Goal: Task Accomplishment & Management: Complete application form

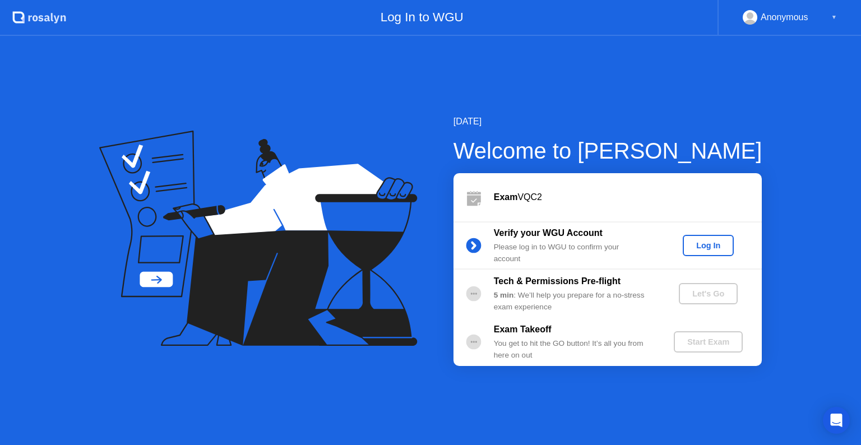
click at [701, 245] on div "Log In" at bounding box center [708, 245] width 42 height 9
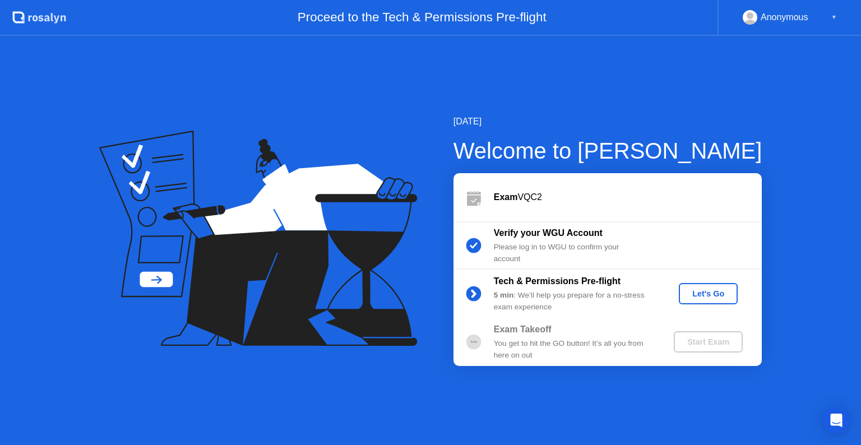
click at [709, 291] on div "Let's Go" at bounding box center [708, 293] width 50 height 9
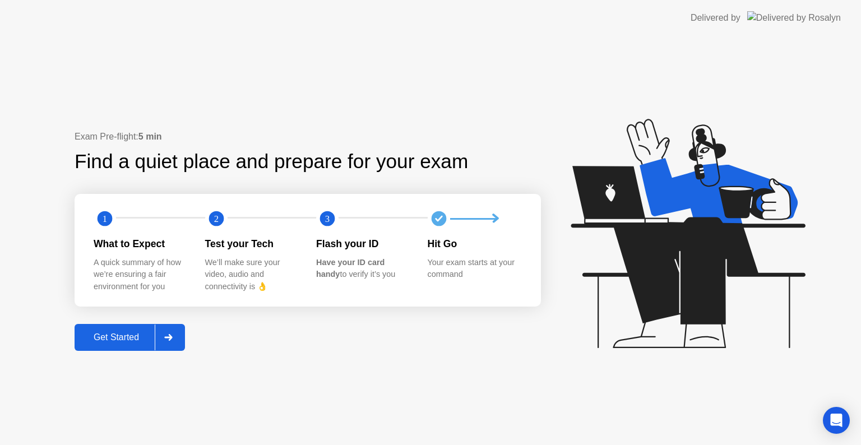
click at [117, 339] on div "Get Started" at bounding box center [116, 337] width 77 height 10
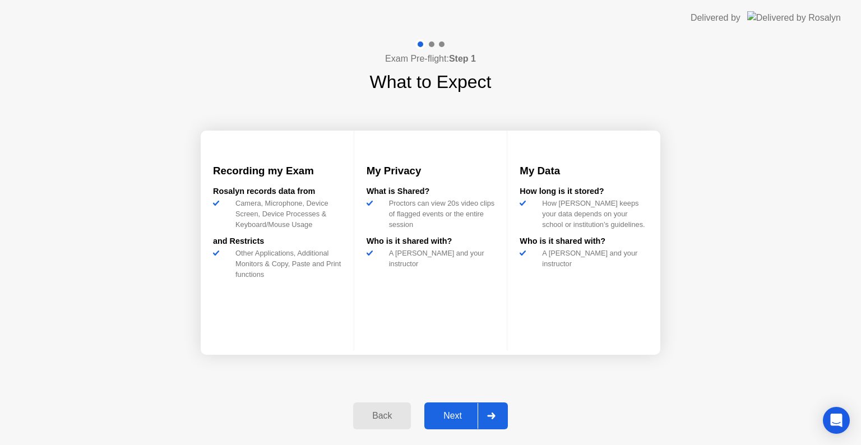
click at [448, 414] on div "Next" at bounding box center [453, 416] width 50 height 10
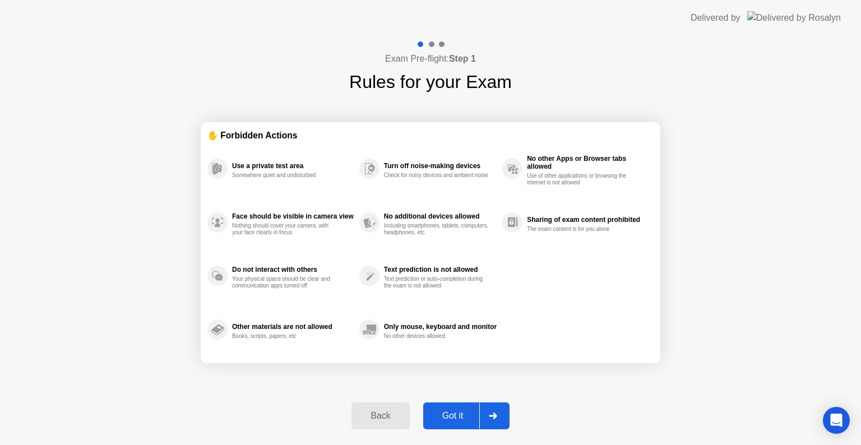
click at [448, 414] on div "Got it" at bounding box center [452, 416] width 53 height 10
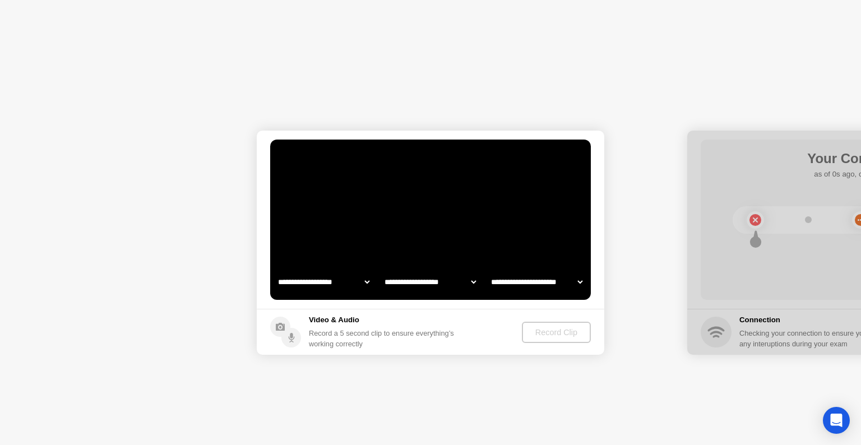
select select "**********"
select select "*******"
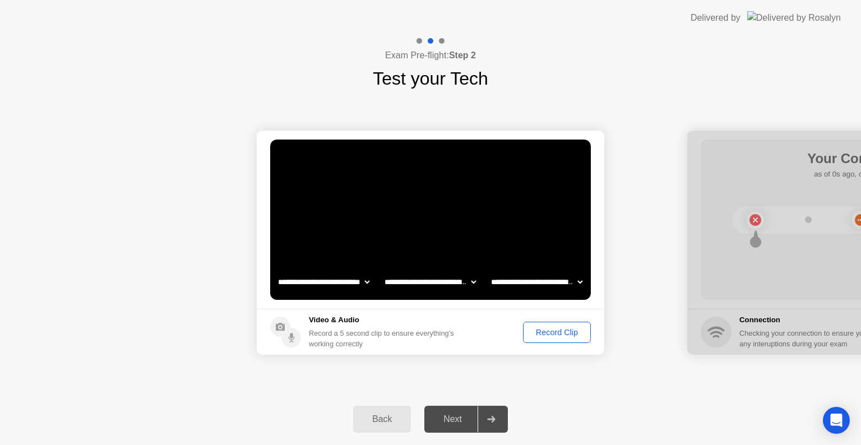
click at [556, 334] on div "Record Clip" at bounding box center [557, 332] width 60 height 9
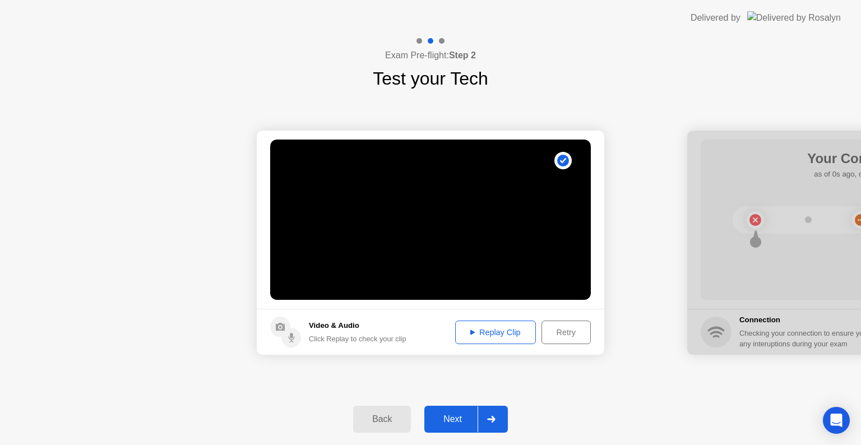
click at [462, 414] on div "Next" at bounding box center [453, 419] width 50 height 10
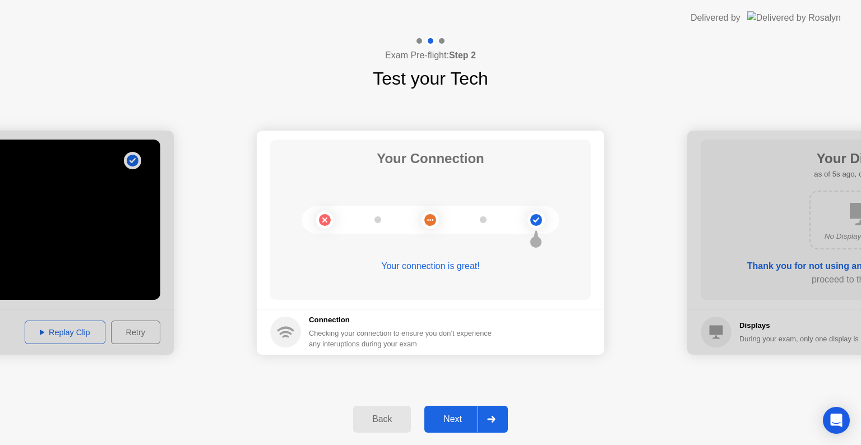
click at [462, 414] on div "Next" at bounding box center [453, 419] width 50 height 10
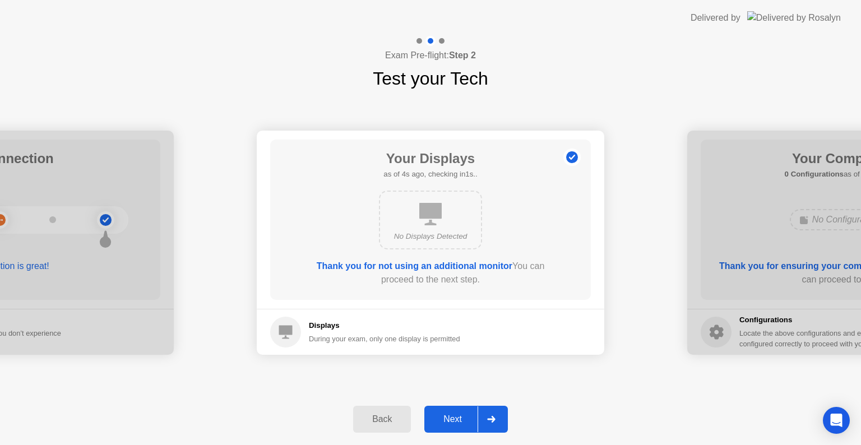
click at [462, 417] on div "Next" at bounding box center [453, 419] width 50 height 10
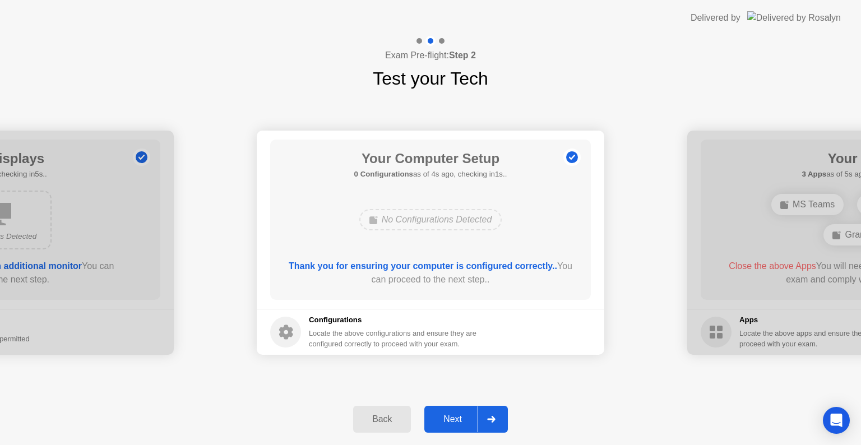
click at [462, 417] on div "Next" at bounding box center [453, 419] width 50 height 10
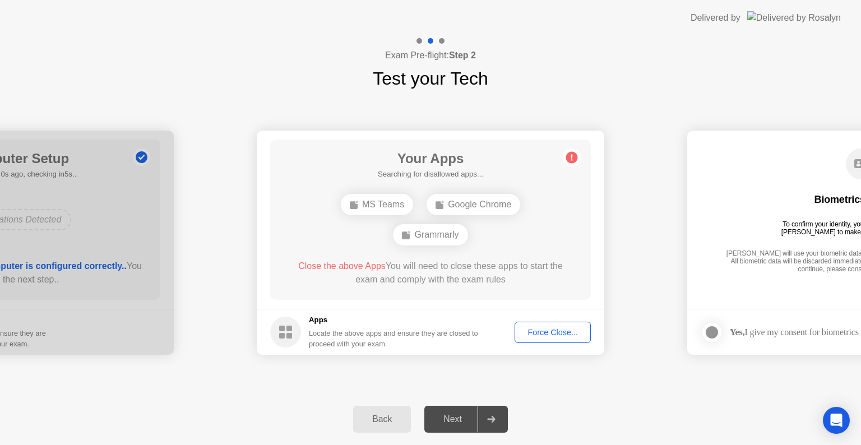
click at [542, 332] on div "Force Close..." at bounding box center [552, 332] width 68 height 9
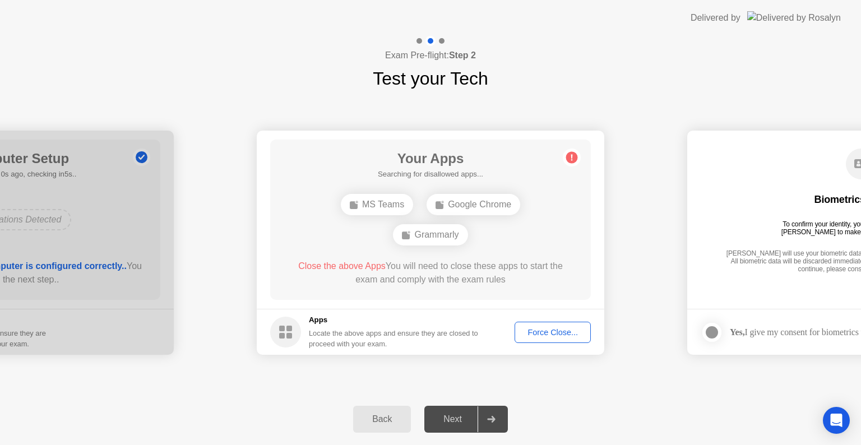
click at [544, 334] on div "Force Close..." at bounding box center [552, 332] width 68 height 9
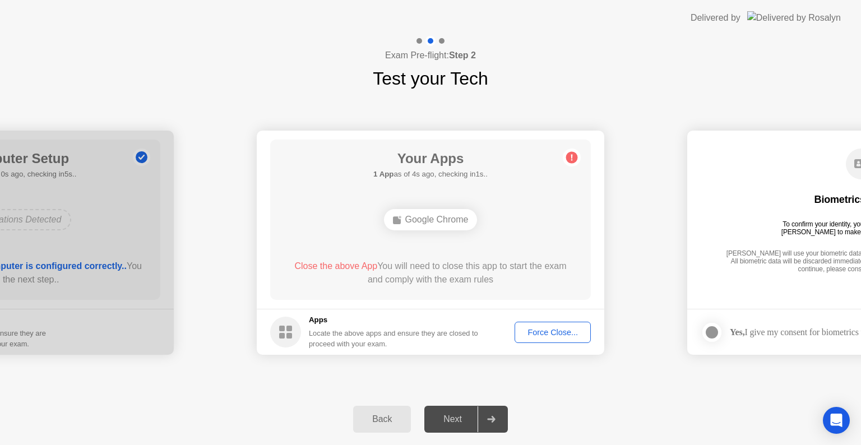
click at [457, 420] on div "Next" at bounding box center [453, 419] width 50 height 10
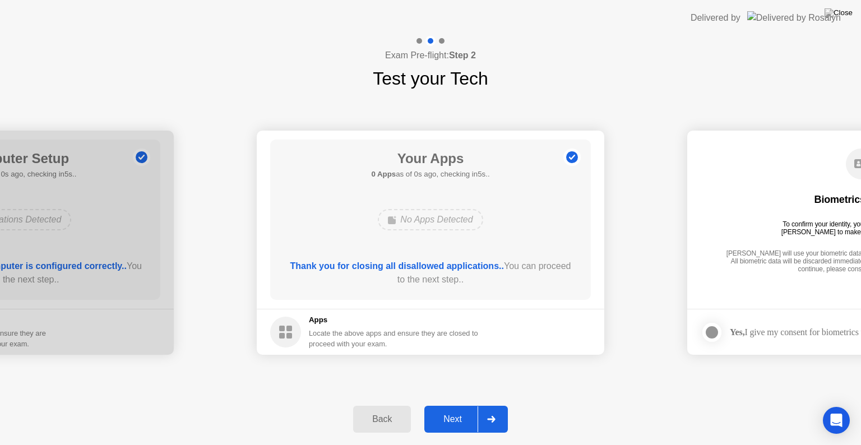
drag, startPoint x: 479, startPoint y: 442, endPoint x: 501, endPoint y: 471, distance: 36.0
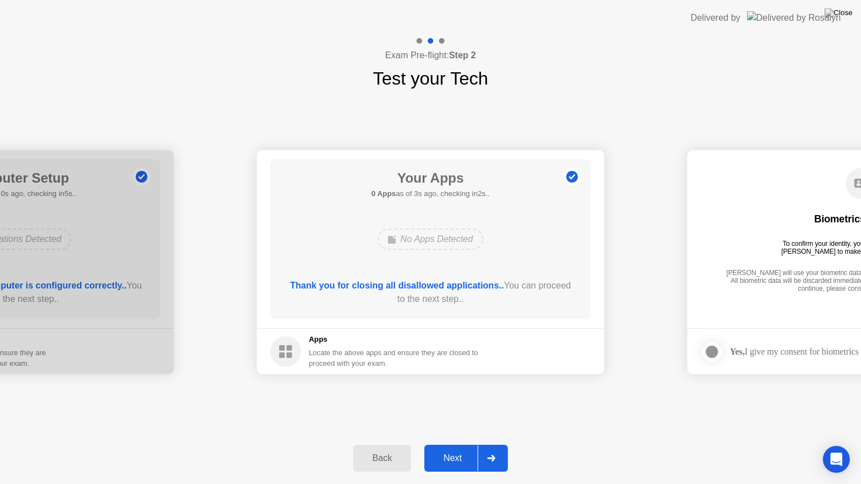
click at [453, 444] on div "Next" at bounding box center [453, 458] width 50 height 10
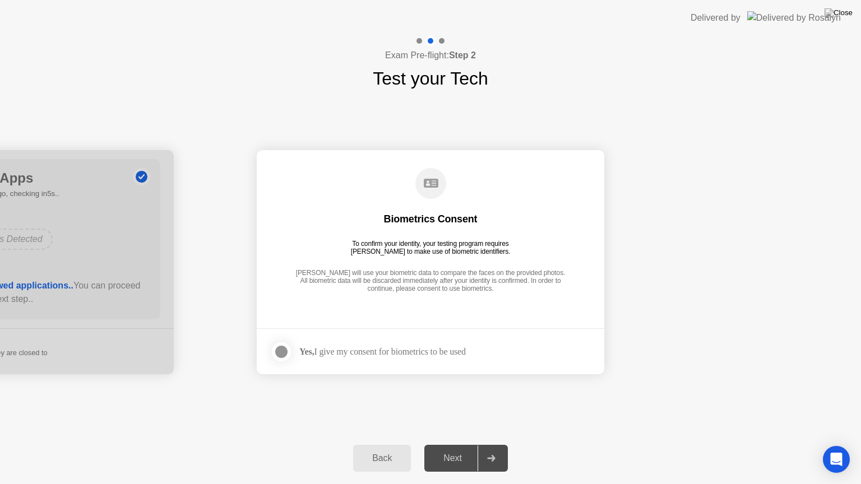
click at [282, 350] on div at bounding box center [281, 351] width 13 height 13
click at [446, 444] on div "Next" at bounding box center [453, 458] width 50 height 10
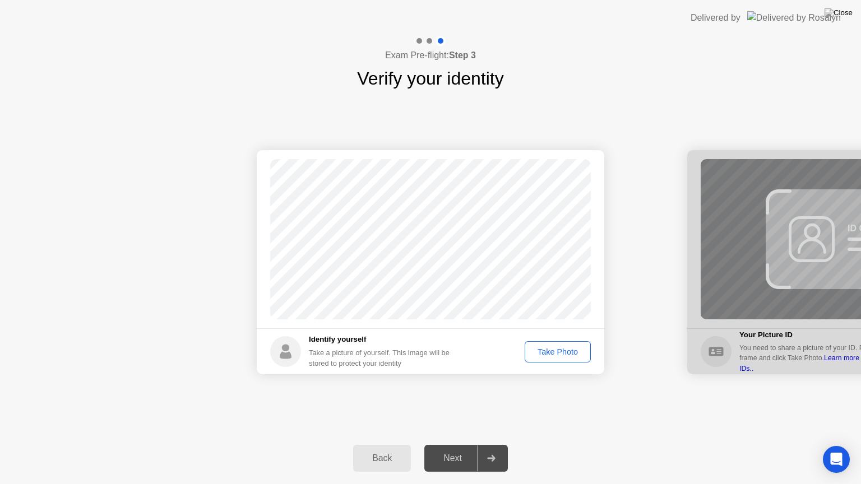
click at [555, 354] on div "Take Photo" at bounding box center [557, 351] width 58 height 9
click at [451, 444] on div "Next" at bounding box center [453, 458] width 50 height 10
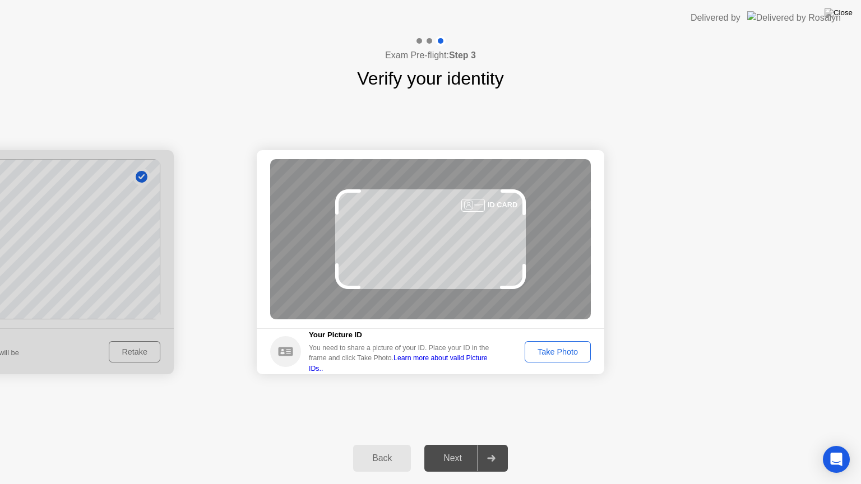
click at [553, 351] on div "Take Photo" at bounding box center [557, 351] width 58 height 9
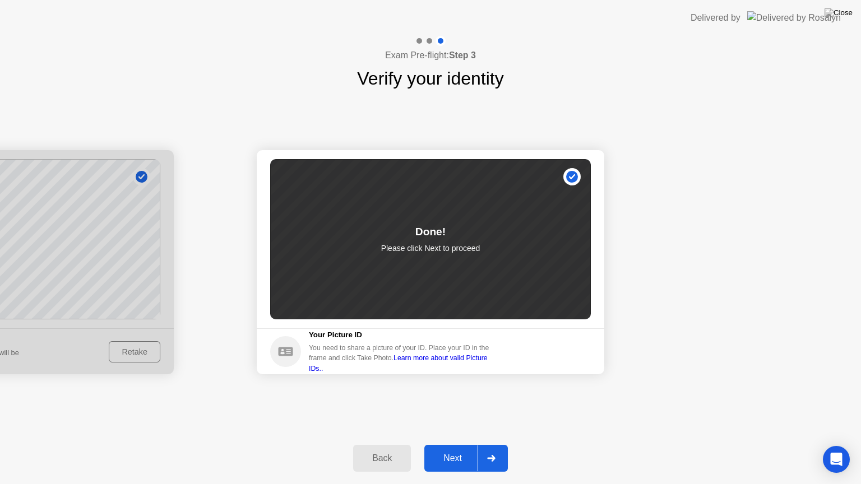
click at [463, 444] on div "Next" at bounding box center [453, 458] width 50 height 10
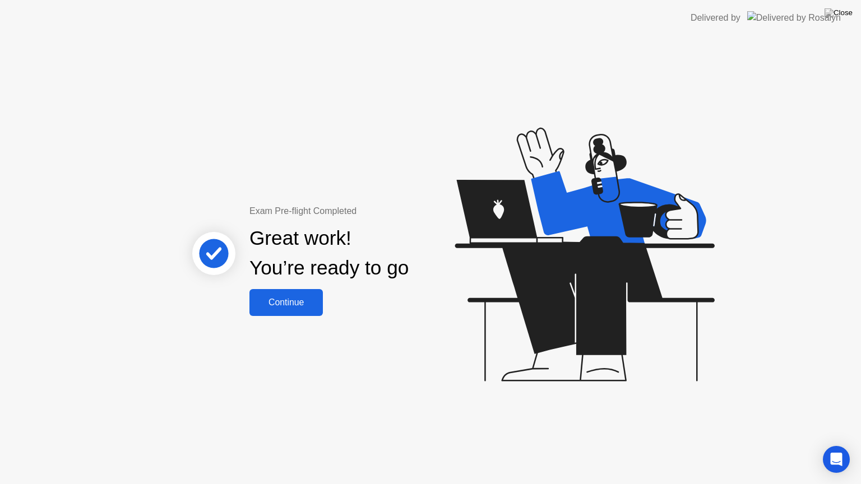
click at [286, 304] on div "Continue" at bounding box center [286, 303] width 67 height 10
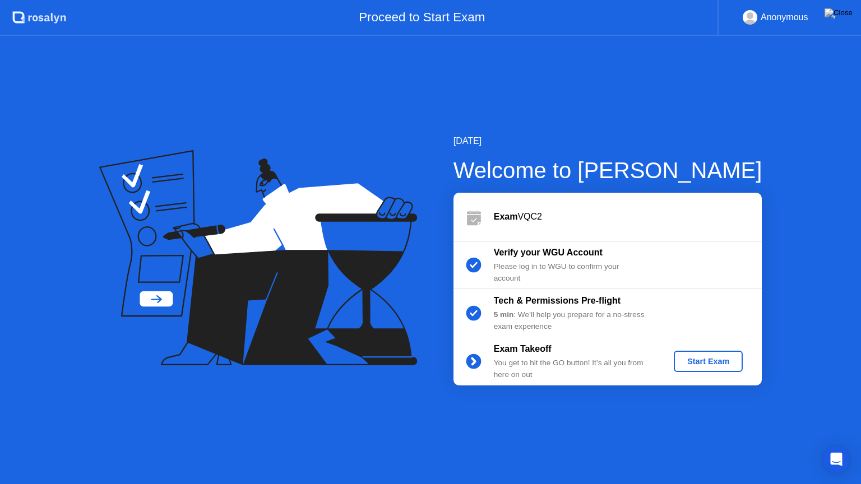
click at [701, 363] on div "Start Exam" at bounding box center [708, 361] width 60 height 9
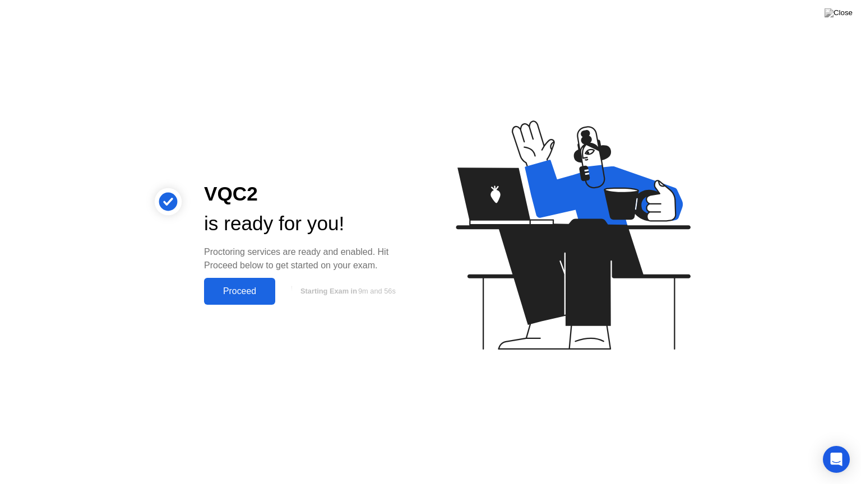
click at [238, 291] on div "Proceed" at bounding box center [239, 291] width 64 height 10
